Goal: Task Accomplishment & Management: Use online tool/utility

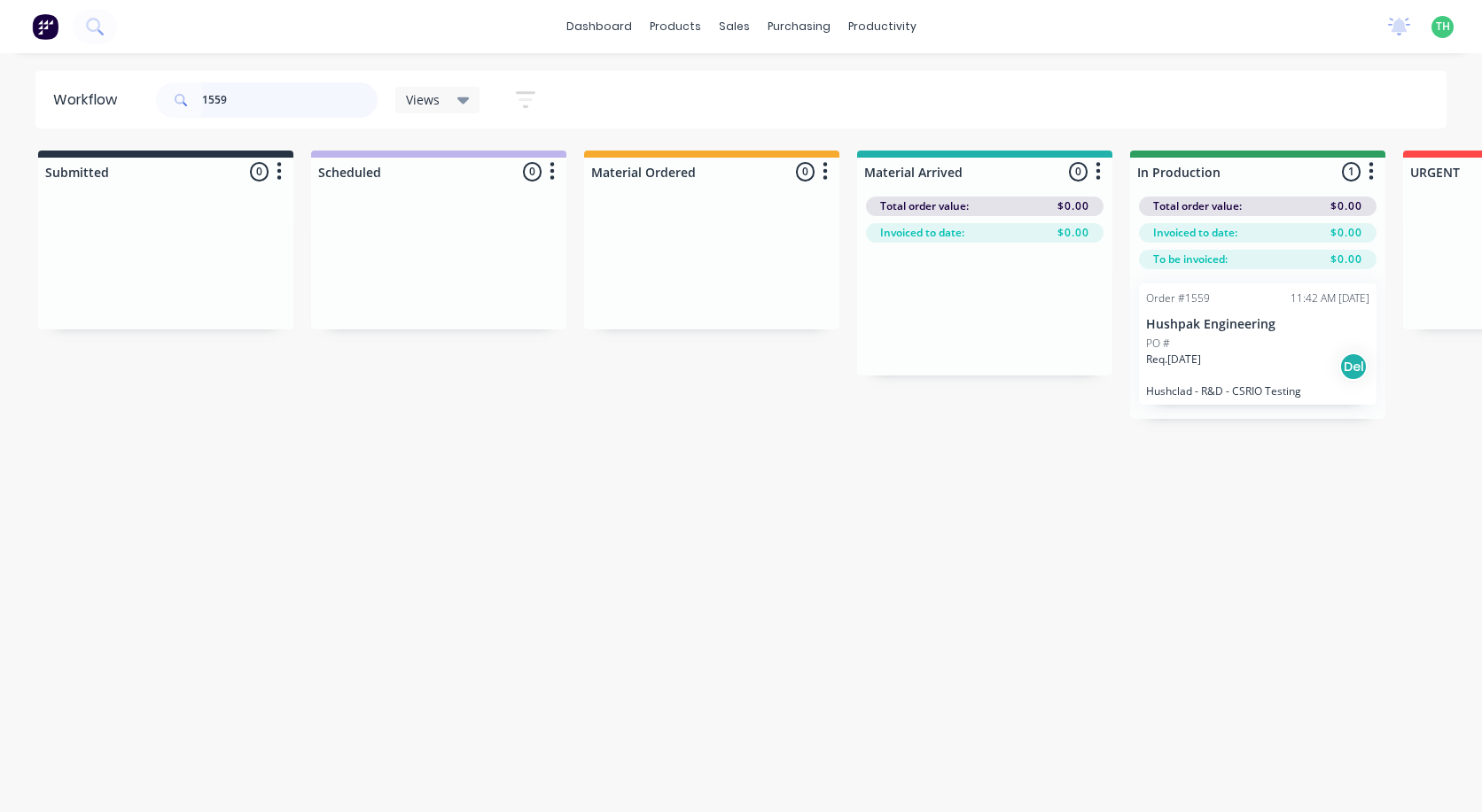
click at [243, 96] on input "1559" at bounding box center [289, 100] width 175 height 35
drag, startPoint x: 243, startPoint y: 96, endPoint x: 176, endPoint y: 95, distance: 67.0
click at [176, 95] on div "1559" at bounding box center [267, 100] width 222 height 35
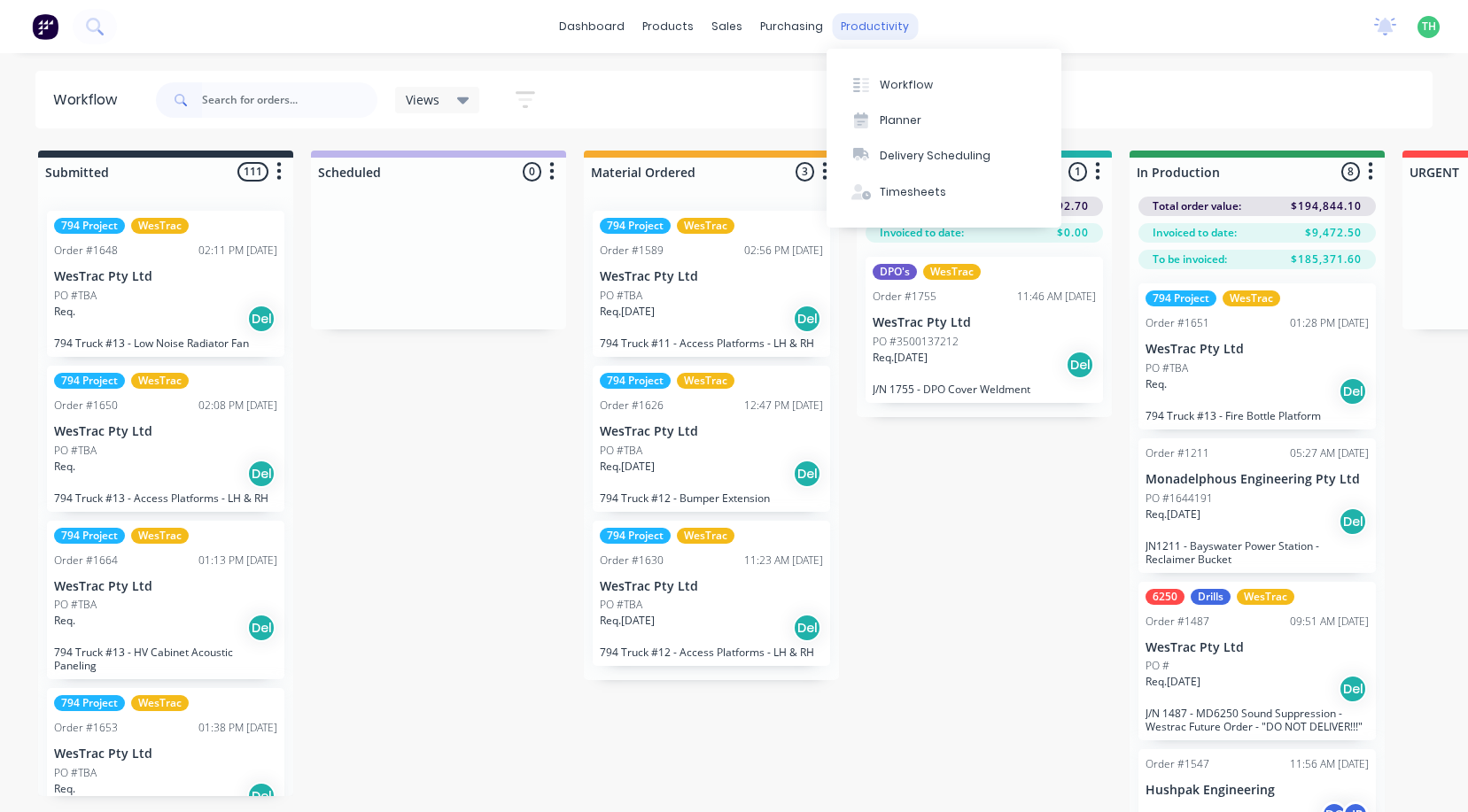
click at [859, 32] on div "productivity" at bounding box center [875, 27] width 86 height 27
click at [897, 189] on div "Timesheets" at bounding box center [913, 192] width 66 height 16
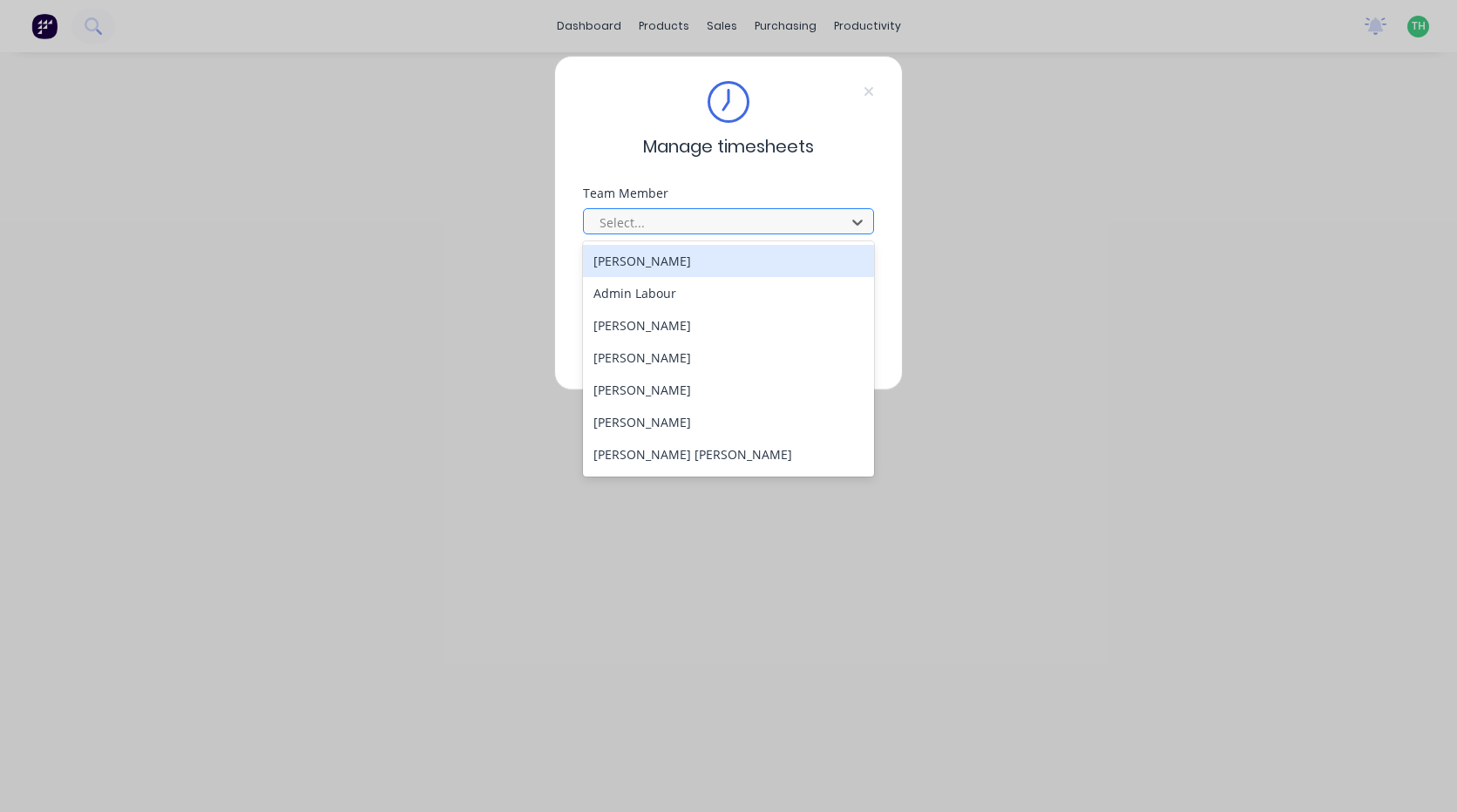
click at [748, 214] on div at bounding box center [717, 223] width 239 height 22
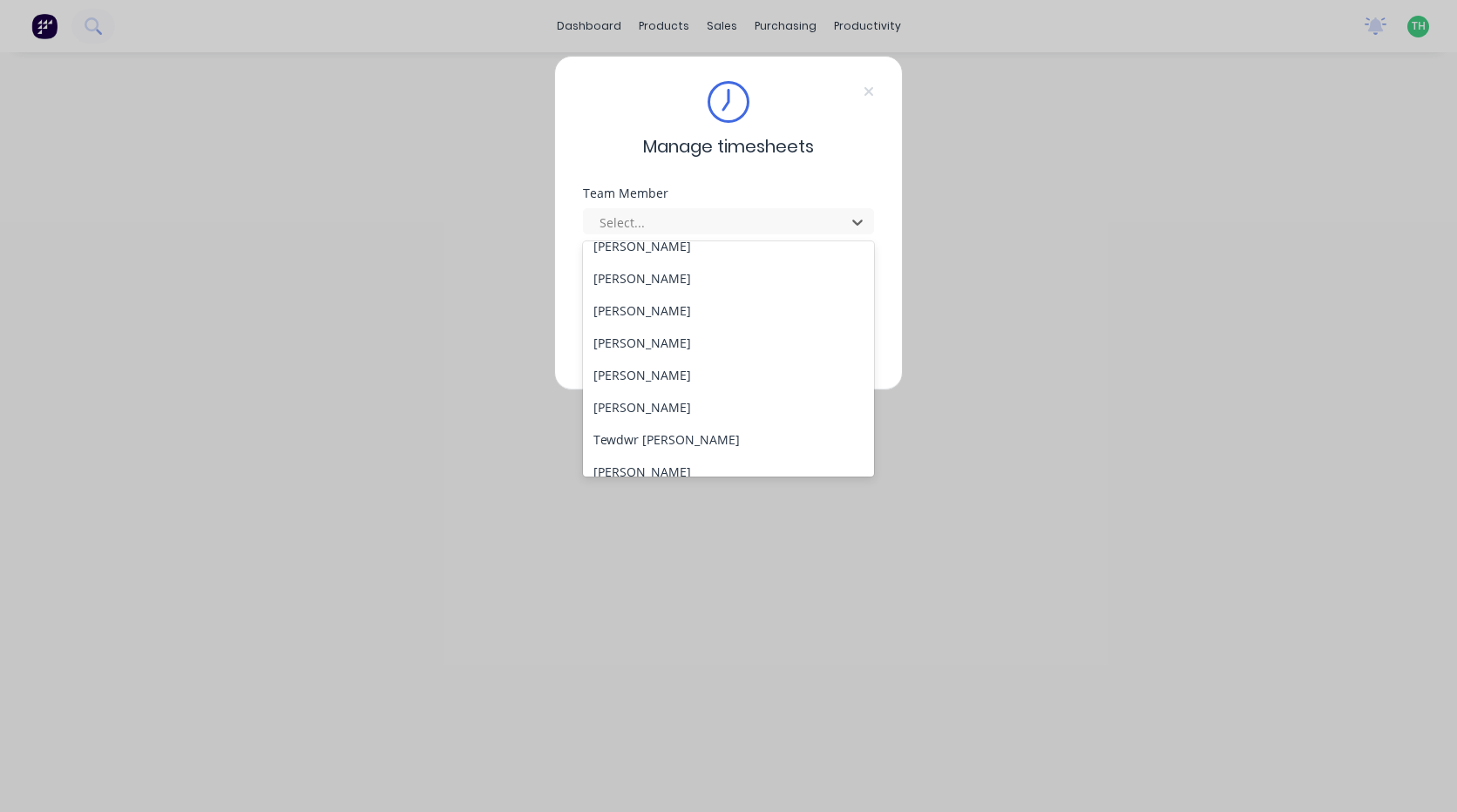
scroll to position [739, 0]
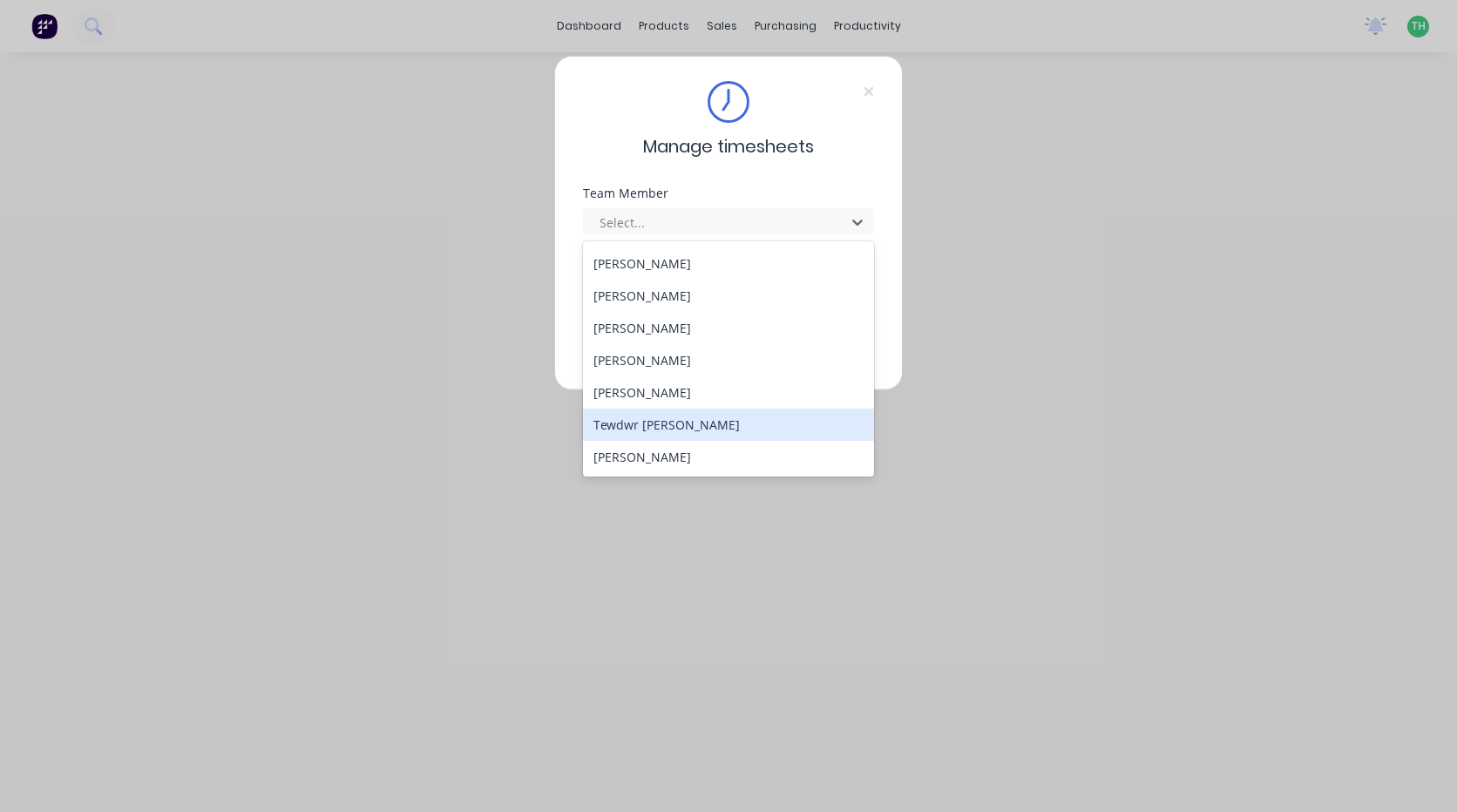
click at [681, 414] on div "Tewdwr [PERSON_NAME]" at bounding box center [728, 424] width 291 height 32
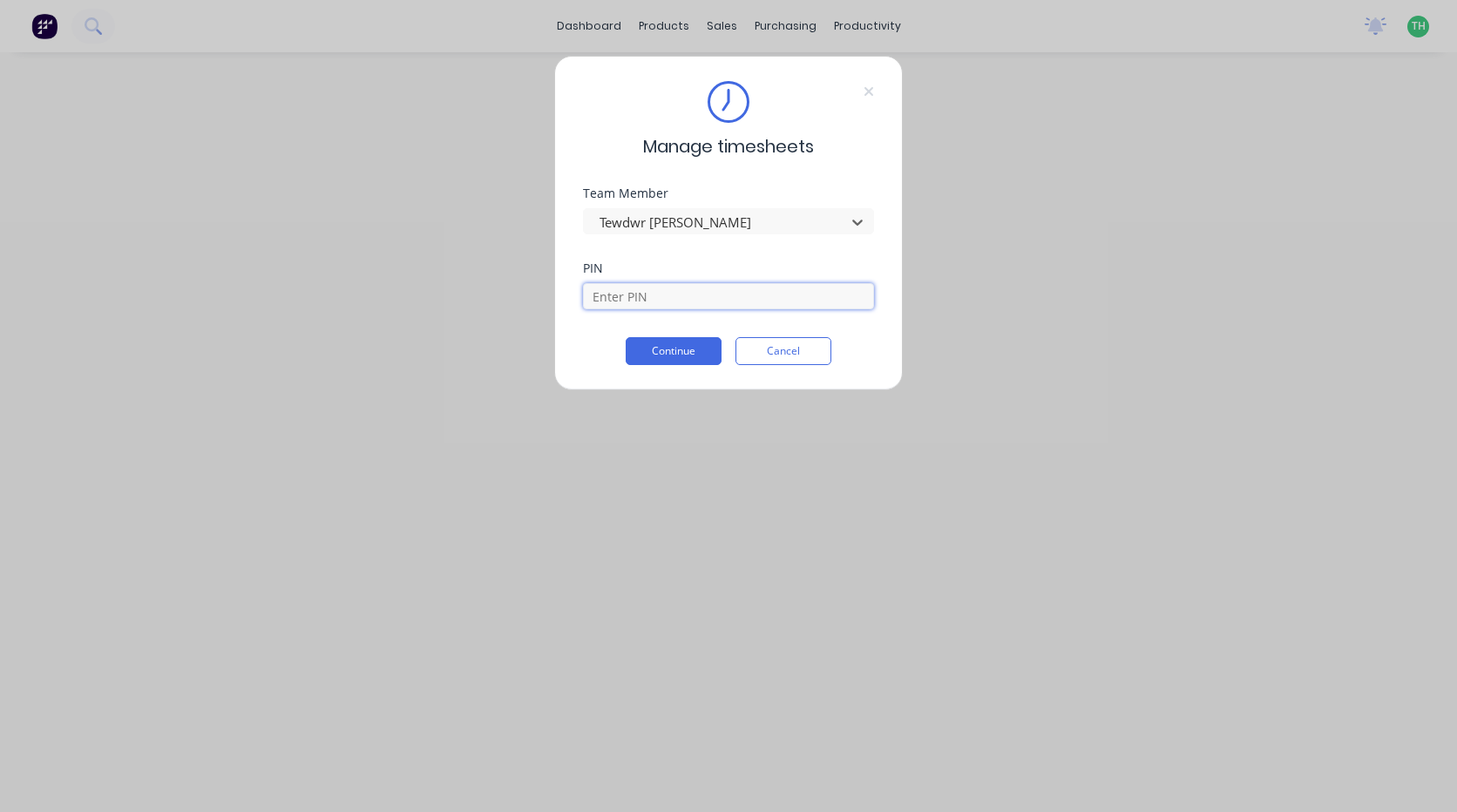
click at [648, 301] on input at bounding box center [728, 296] width 291 height 27
type input "2711"
click at [659, 351] on button "Continue" at bounding box center [673, 352] width 95 height 28
